Goal: Task Accomplishment & Management: Use online tool/utility

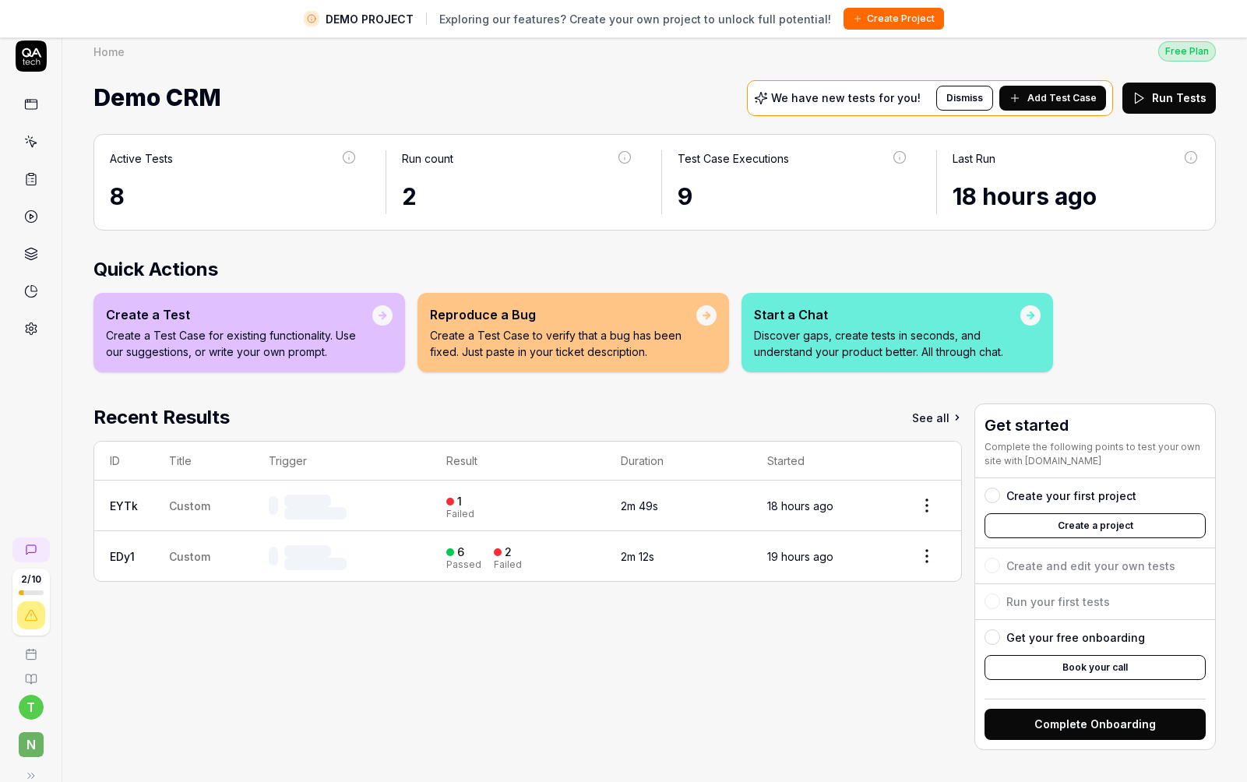
scroll to position [14, 0]
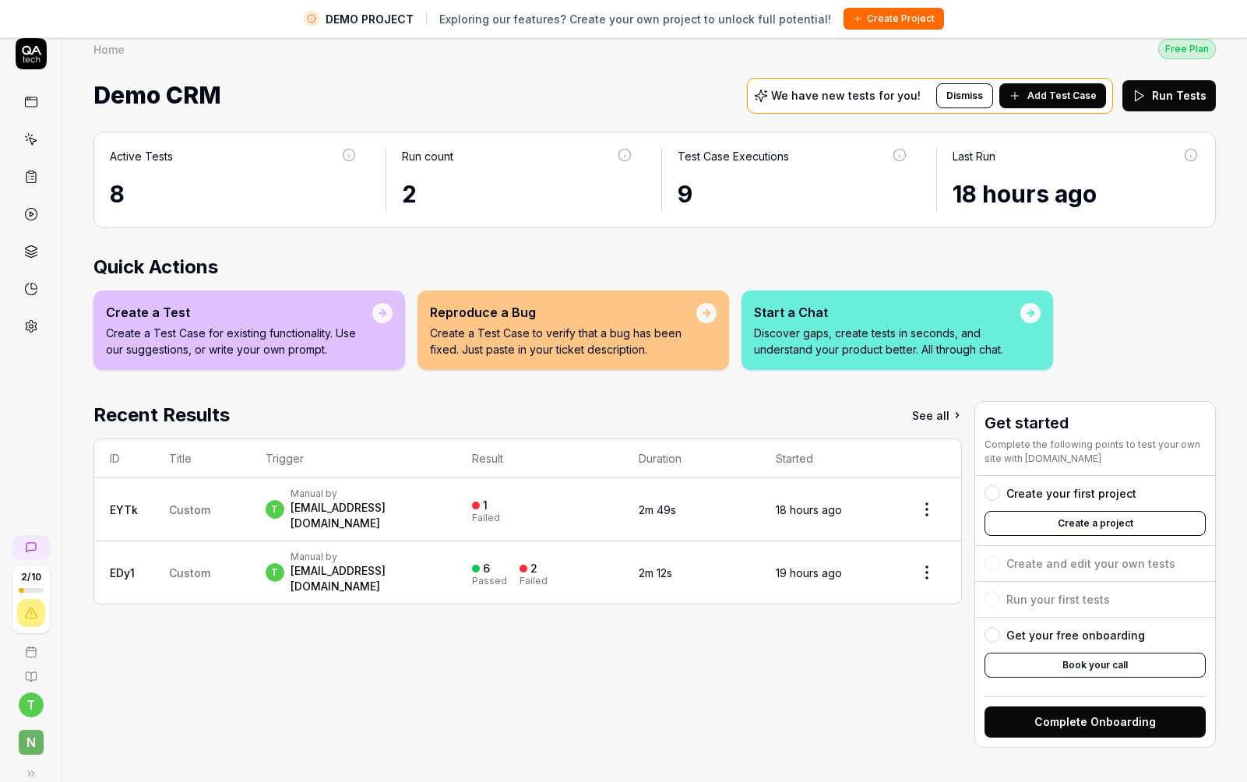
click at [143, 541] on td "EDy1" at bounding box center [123, 572] width 59 height 62
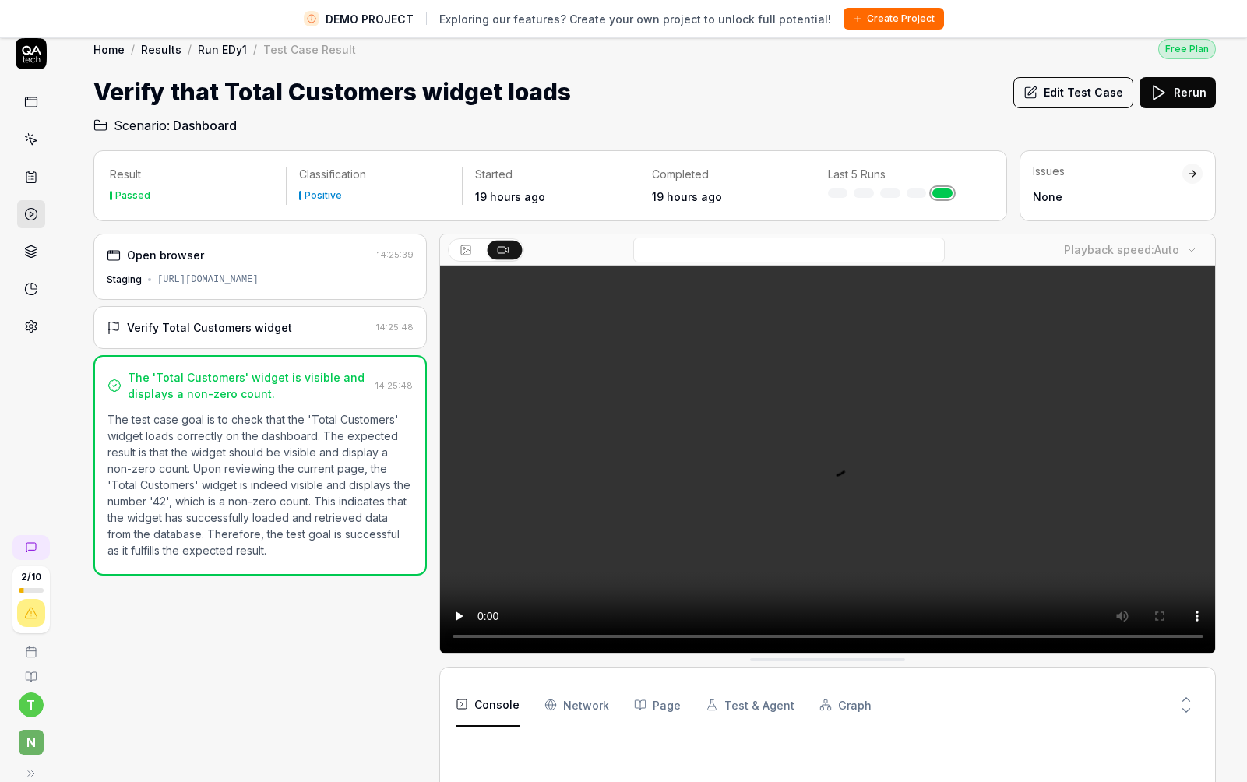
click at [258, 275] on div "[URL][DOMAIN_NAME]" at bounding box center [207, 280] width 101 height 14
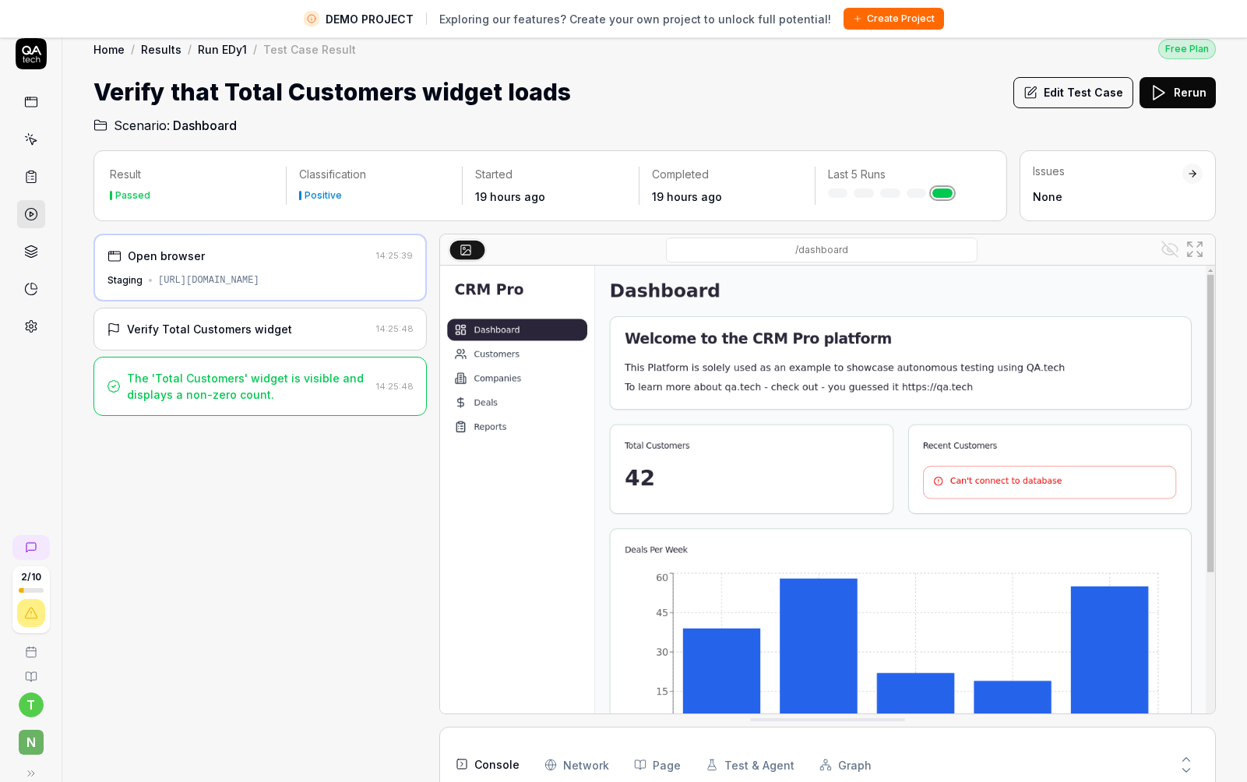
drag, startPoint x: 336, startPoint y: 283, endPoint x: 208, endPoint y: 283, distance: 128.5
click at [207, 283] on div "Staging [URL][DOMAIN_NAME]" at bounding box center [259, 280] width 305 height 14
click at [156, 277] on div "Staging [URL][DOMAIN_NAME]" at bounding box center [259, 280] width 305 height 14
copy div "[URL][DOMAIN_NAME]"
